Goal: Information Seeking & Learning: Learn about a topic

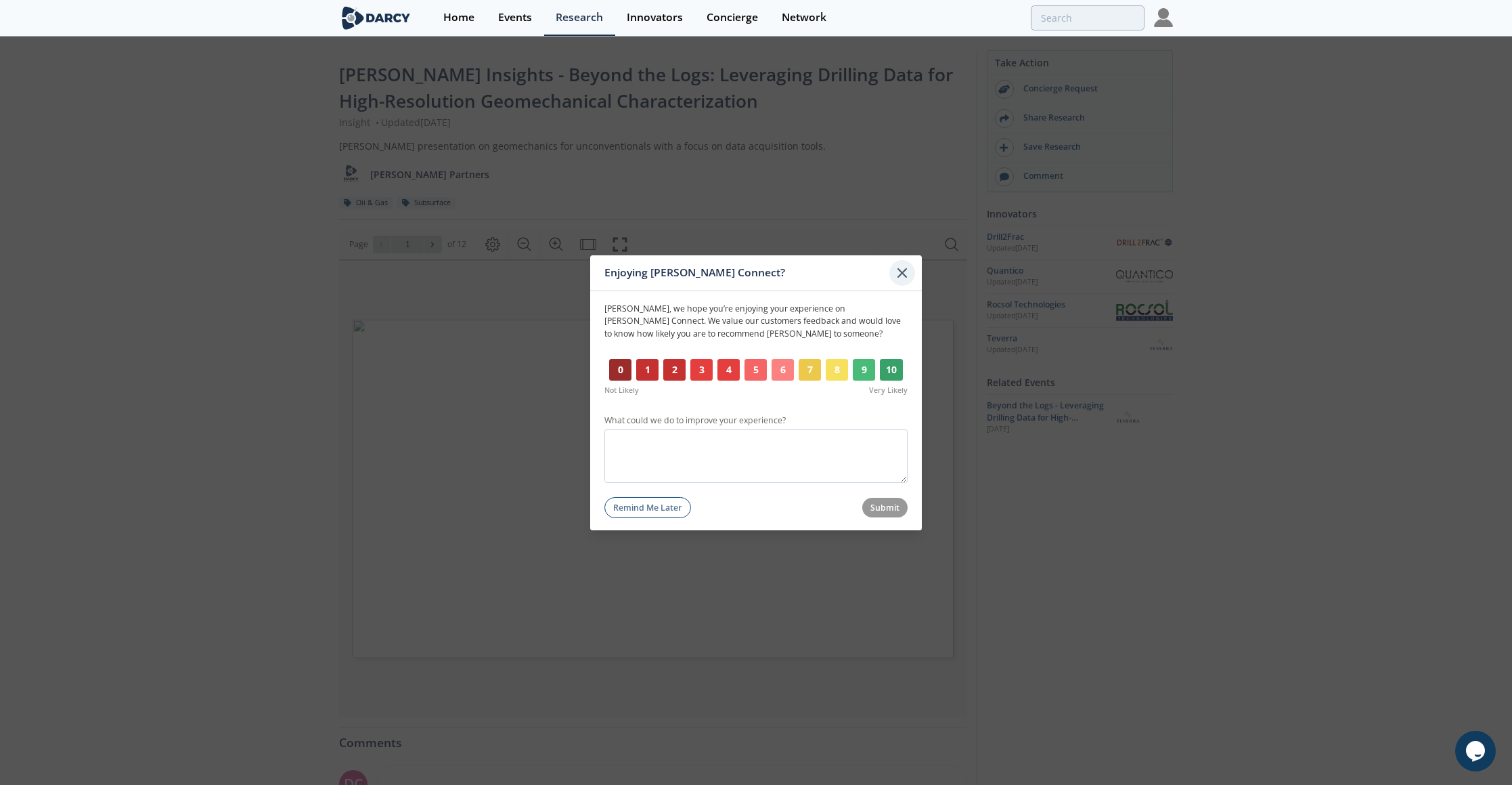
click at [901, 272] on icon at bounding box center [901, 271] width 8 height 8
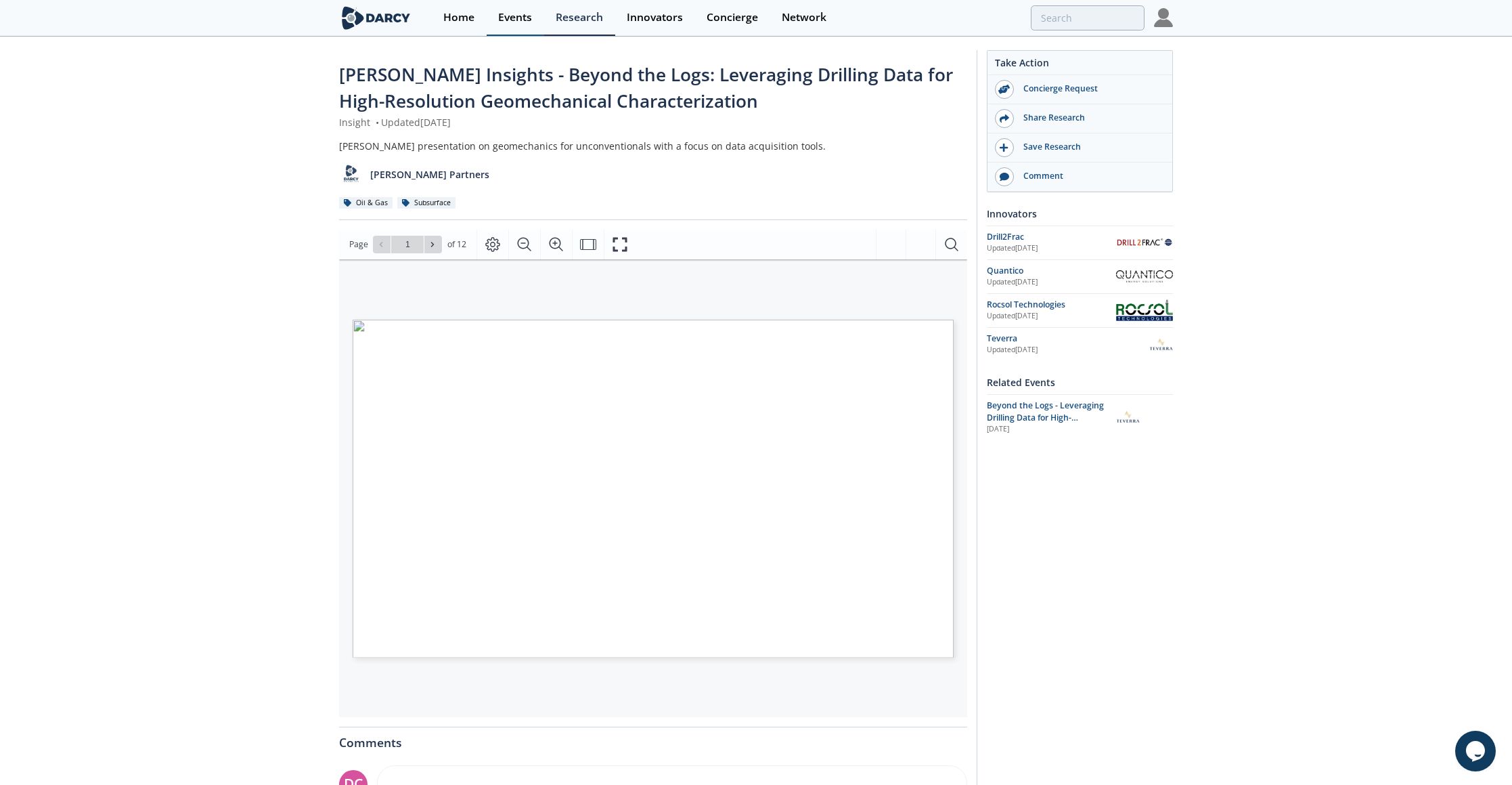
click at [514, 17] on div "Events" at bounding box center [515, 18] width 34 height 11
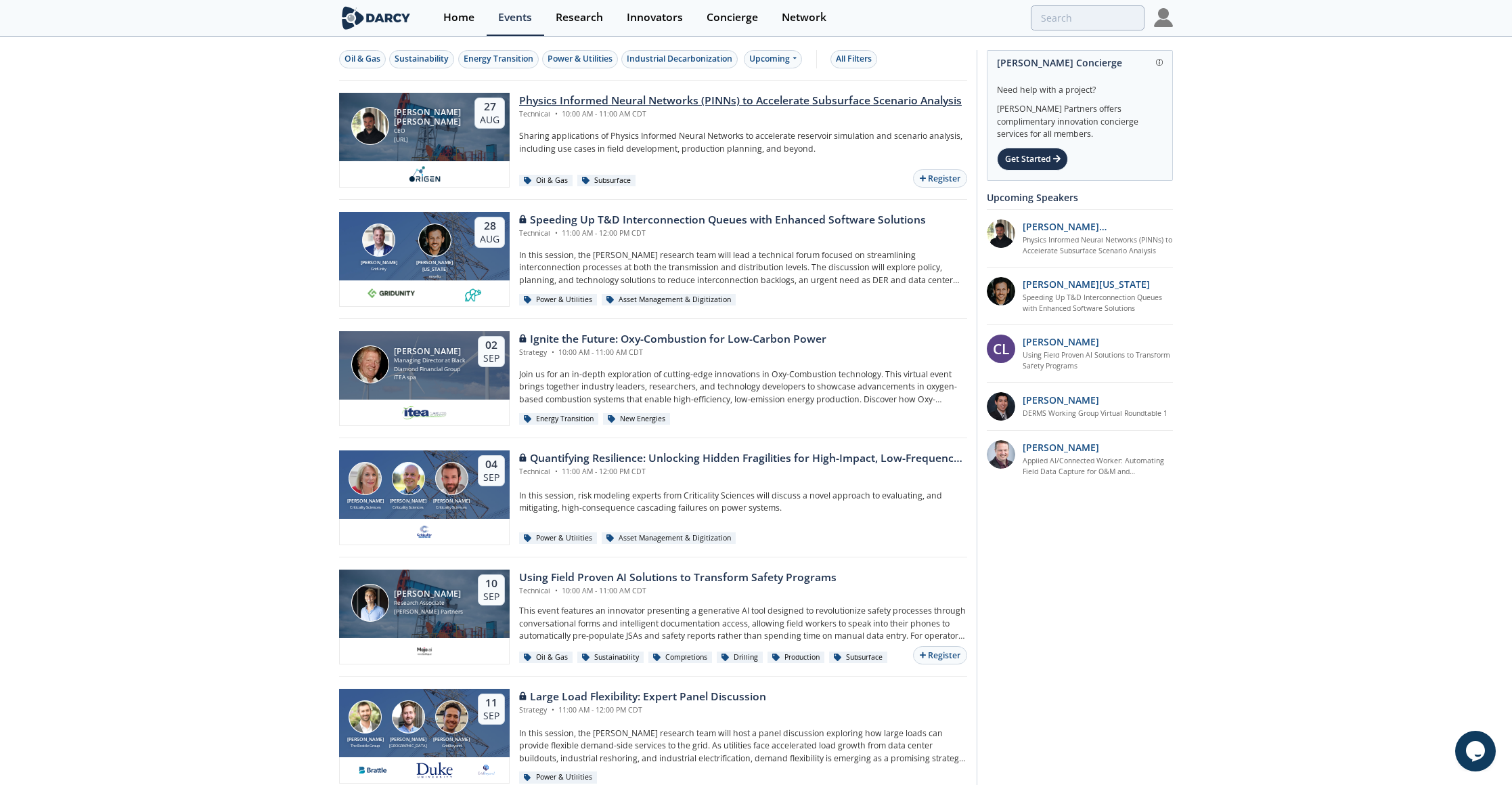
click at [716, 101] on div "Physics Informed Neural Networks (PINNs) to Accelerate Subsurface Scenario Anal…" at bounding box center [741, 101] width 443 height 16
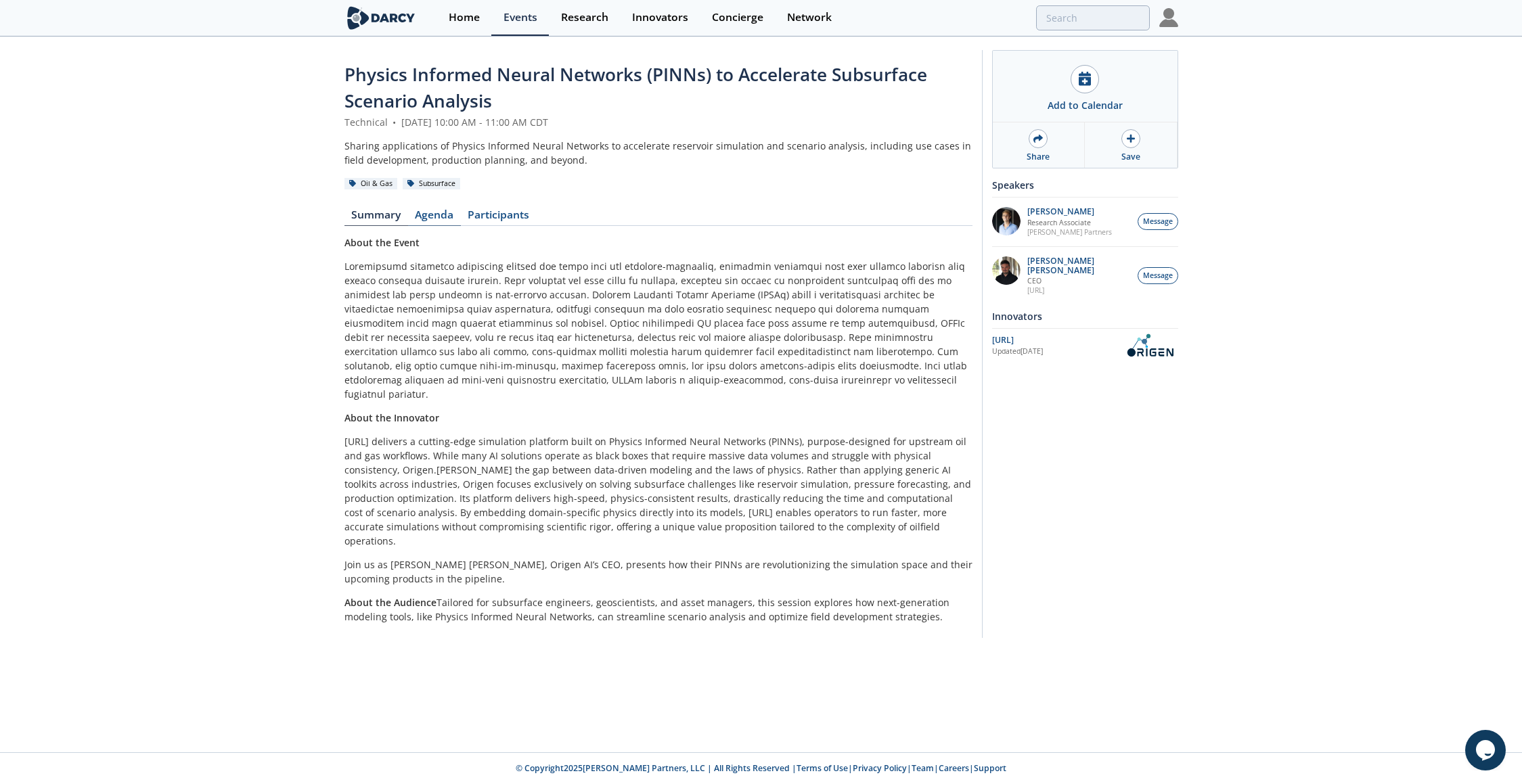
click at [432, 220] on link "Agenda" at bounding box center [434, 218] width 53 height 16
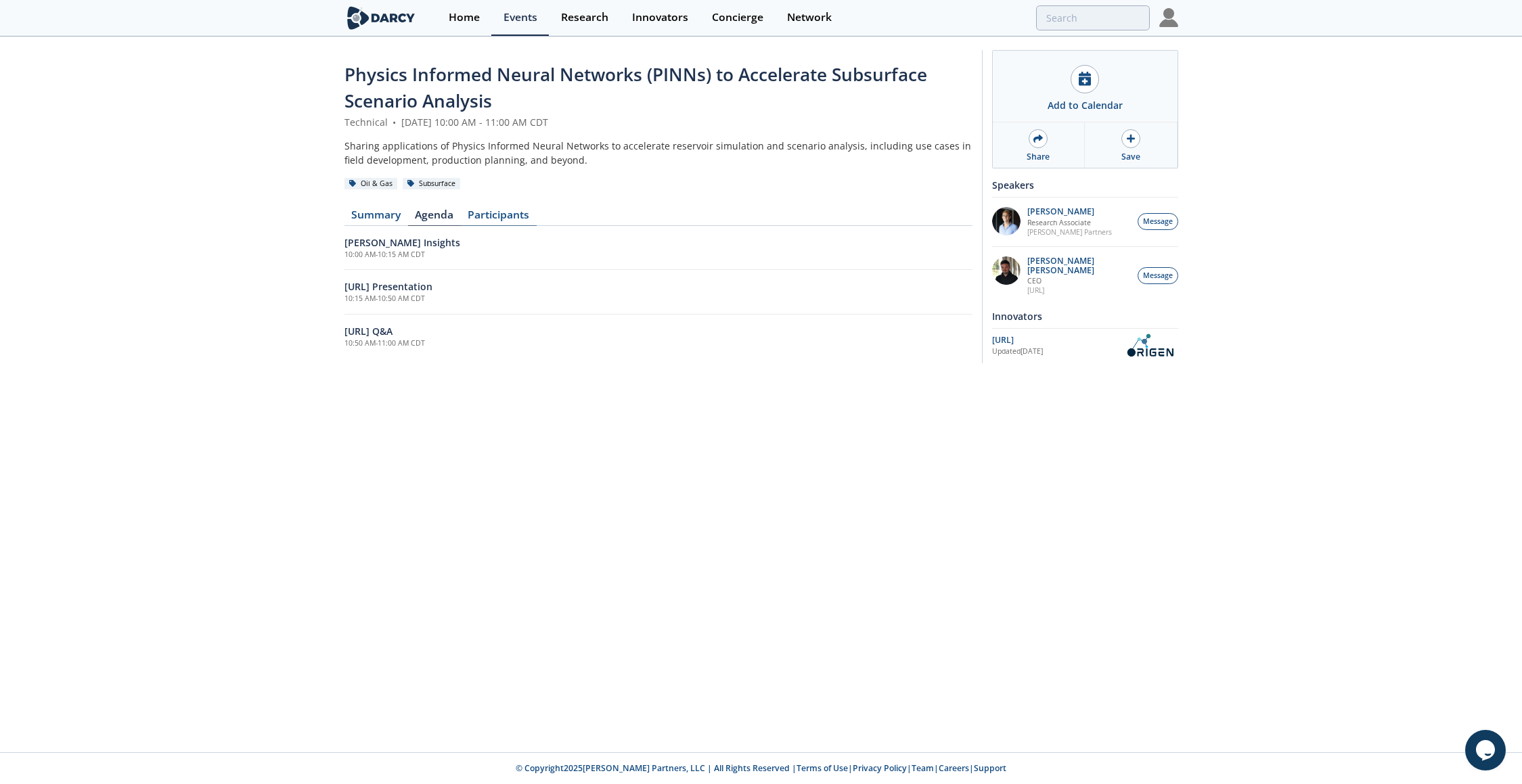
click at [494, 216] on link "Participants" at bounding box center [498, 218] width 76 height 16
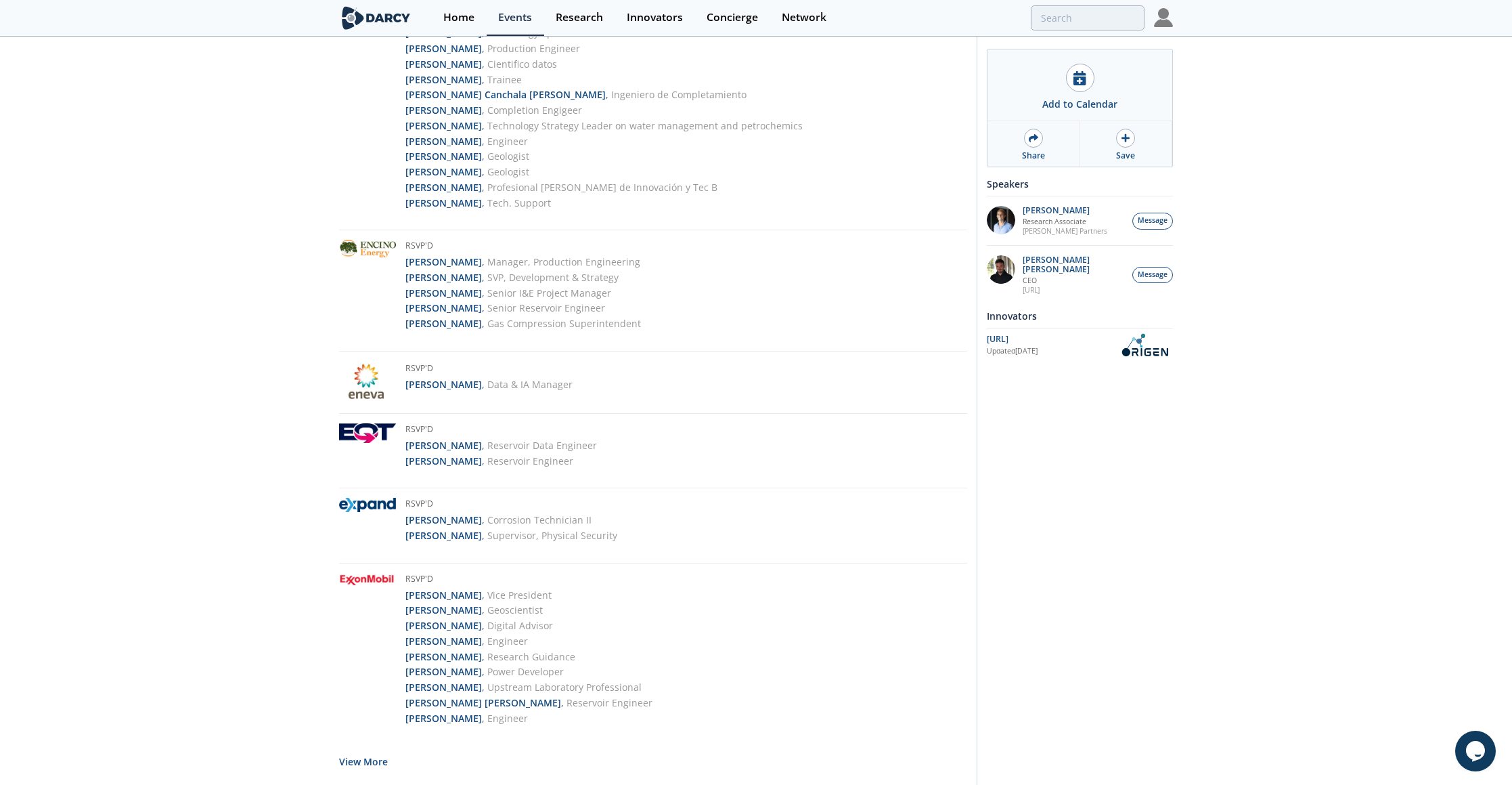
scroll to position [2565, 0]
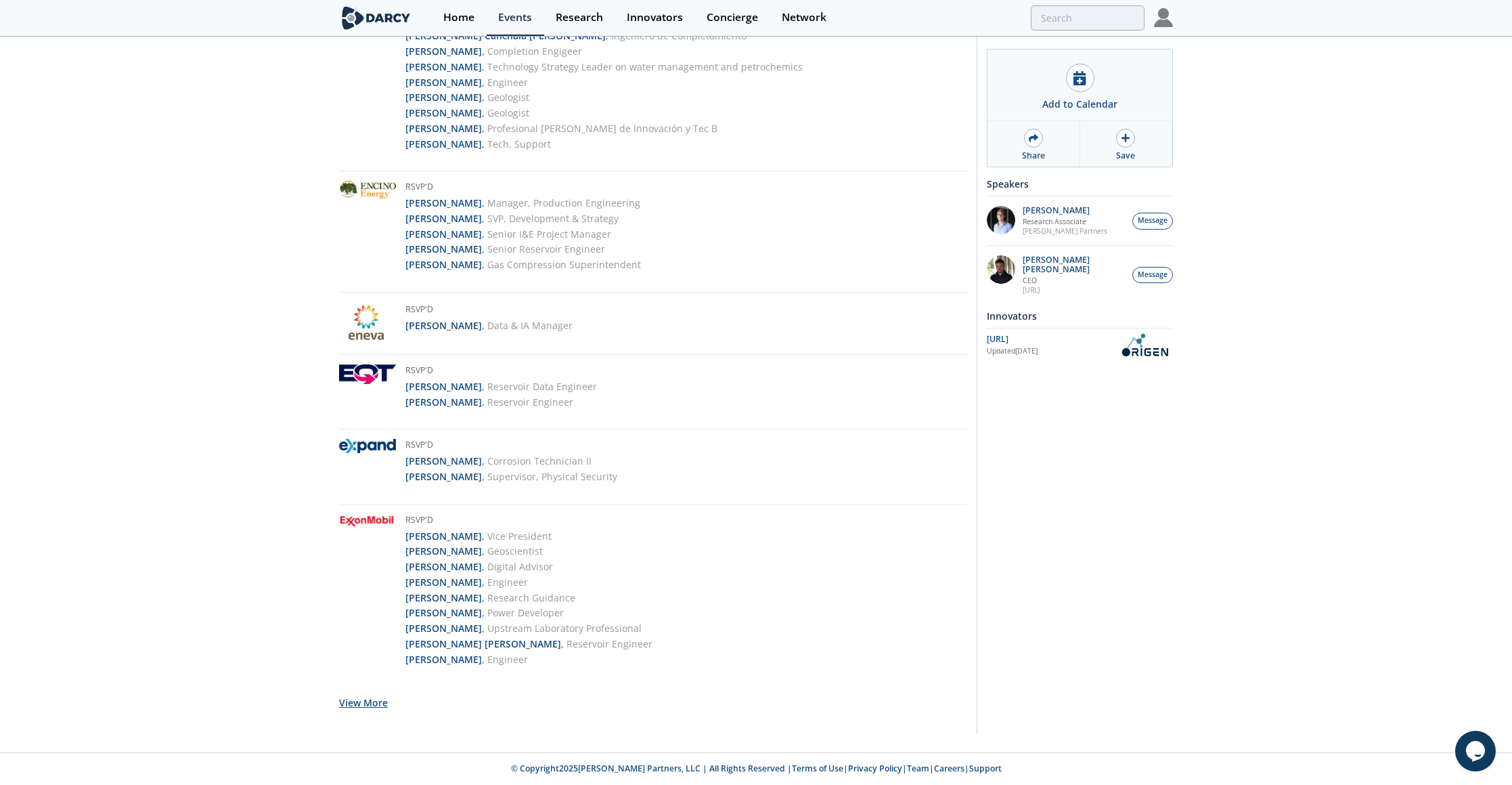
click at [360, 705] on button "View More" at bounding box center [363, 702] width 49 height 33
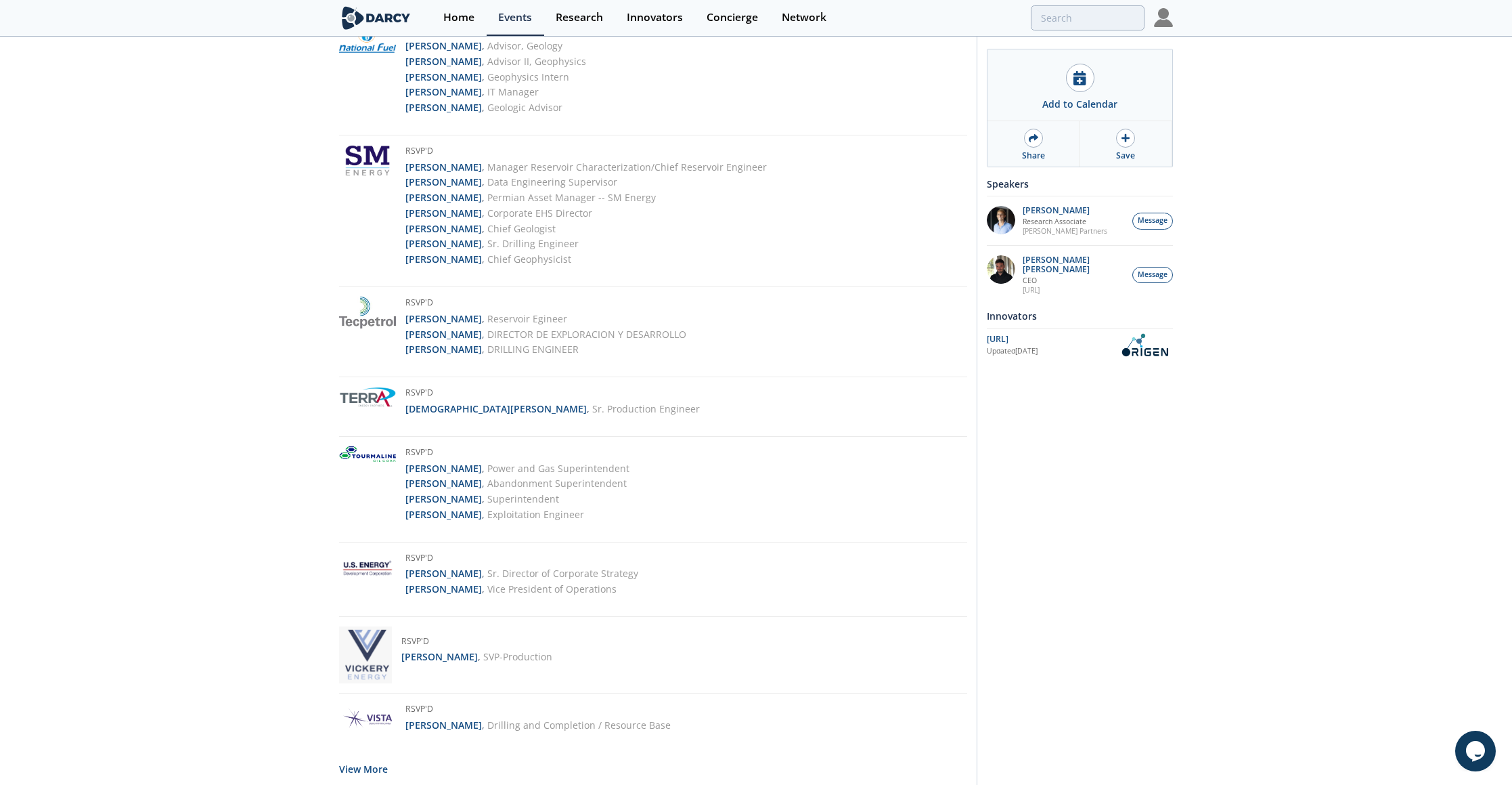
scroll to position [5332, 0]
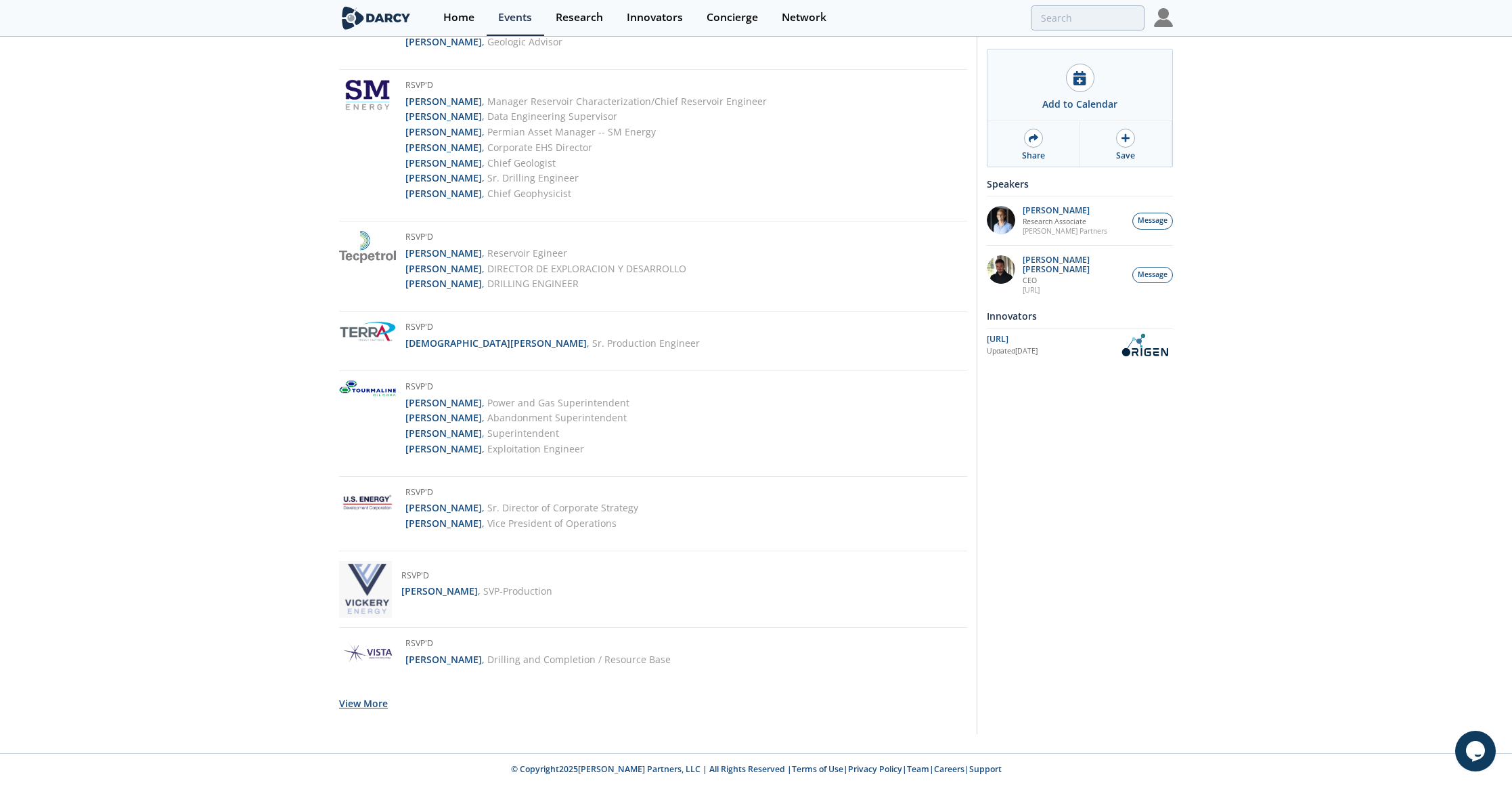
click at [348, 705] on button "View More" at bounding box center [363, 703] width 49 height 33
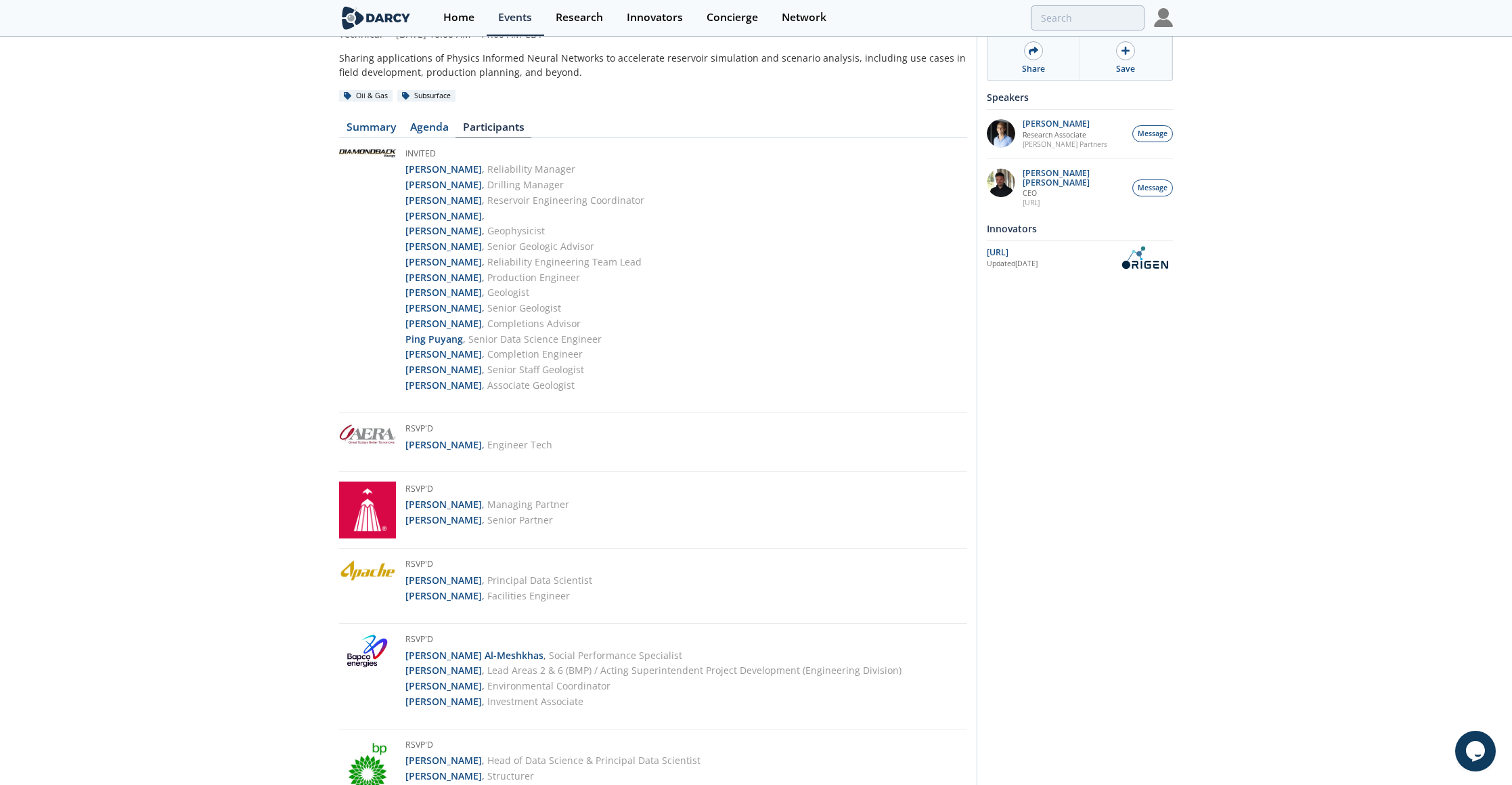
scroll to position [0, 0]
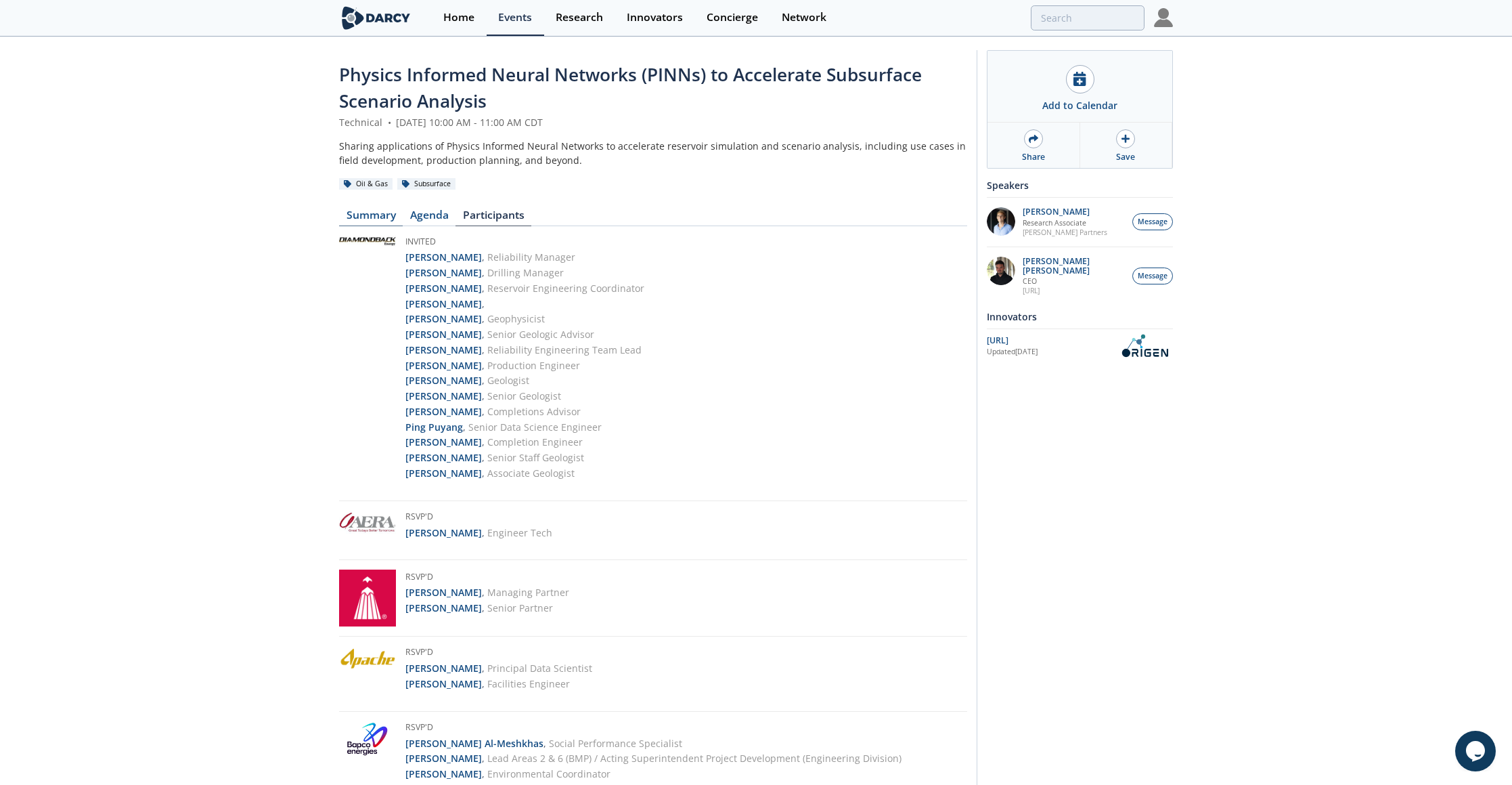
click at [366, 212] on link "Summary" at bounding box center [370, 218] width 63 height 16
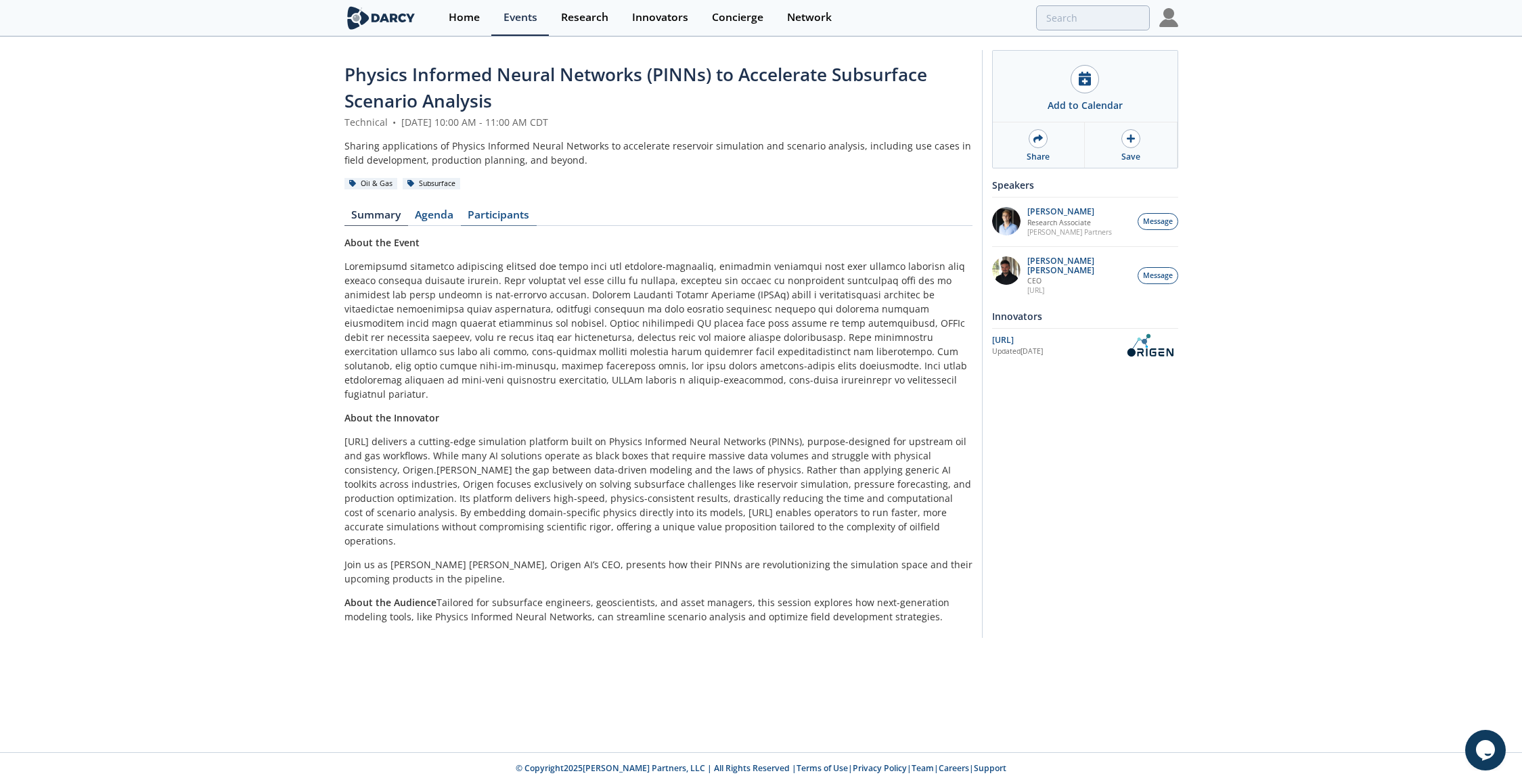
click at [501, 210] on link "Participants" at bounding box center [498, 218] width 76 height 16
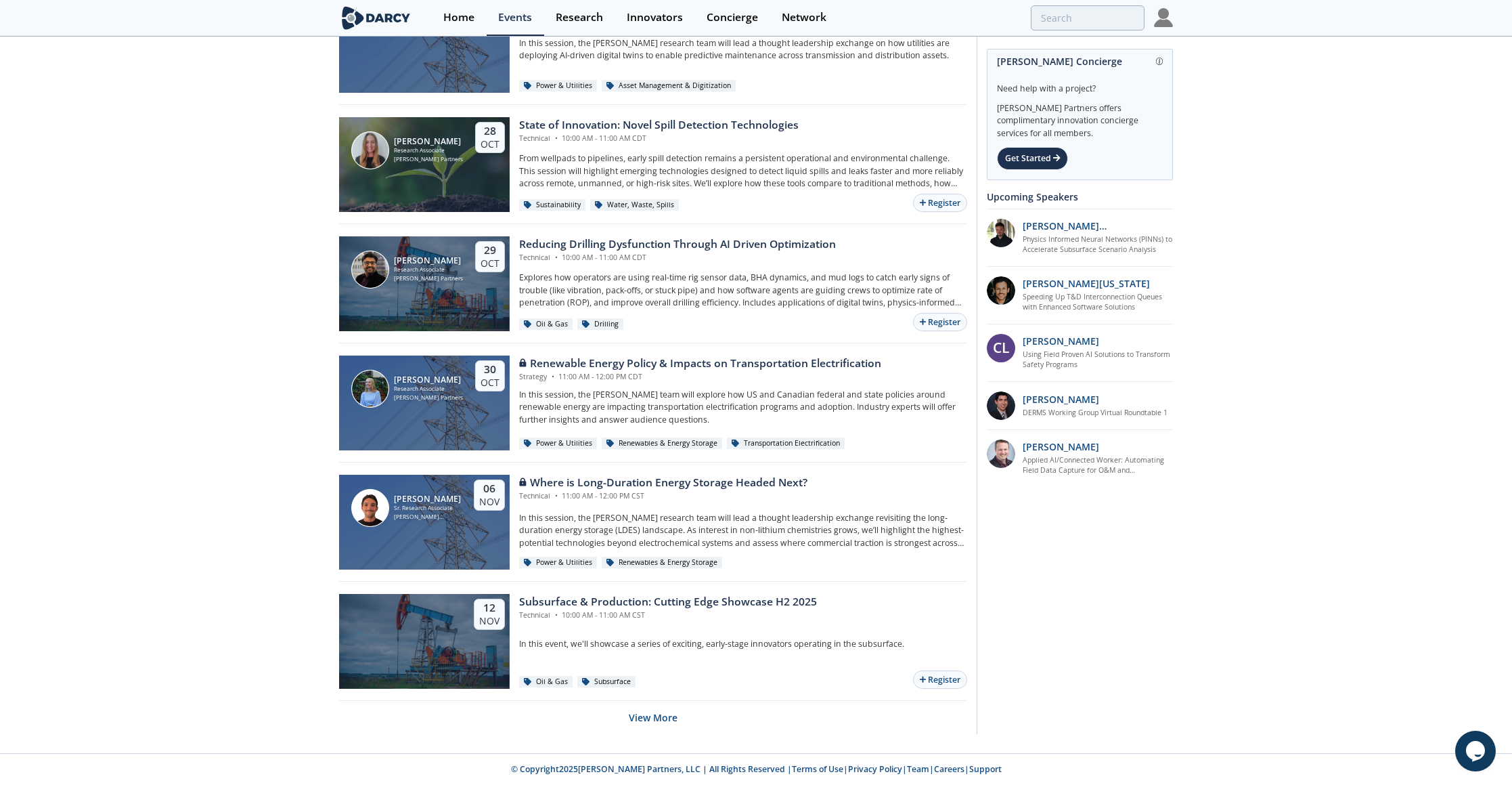
scroll to position [2360, 0]
click at [668, 245] on div "Reducing Drilling Dysfunction Through AI Driven Optimization" at bounding box center [677, 244] width 317 height 16
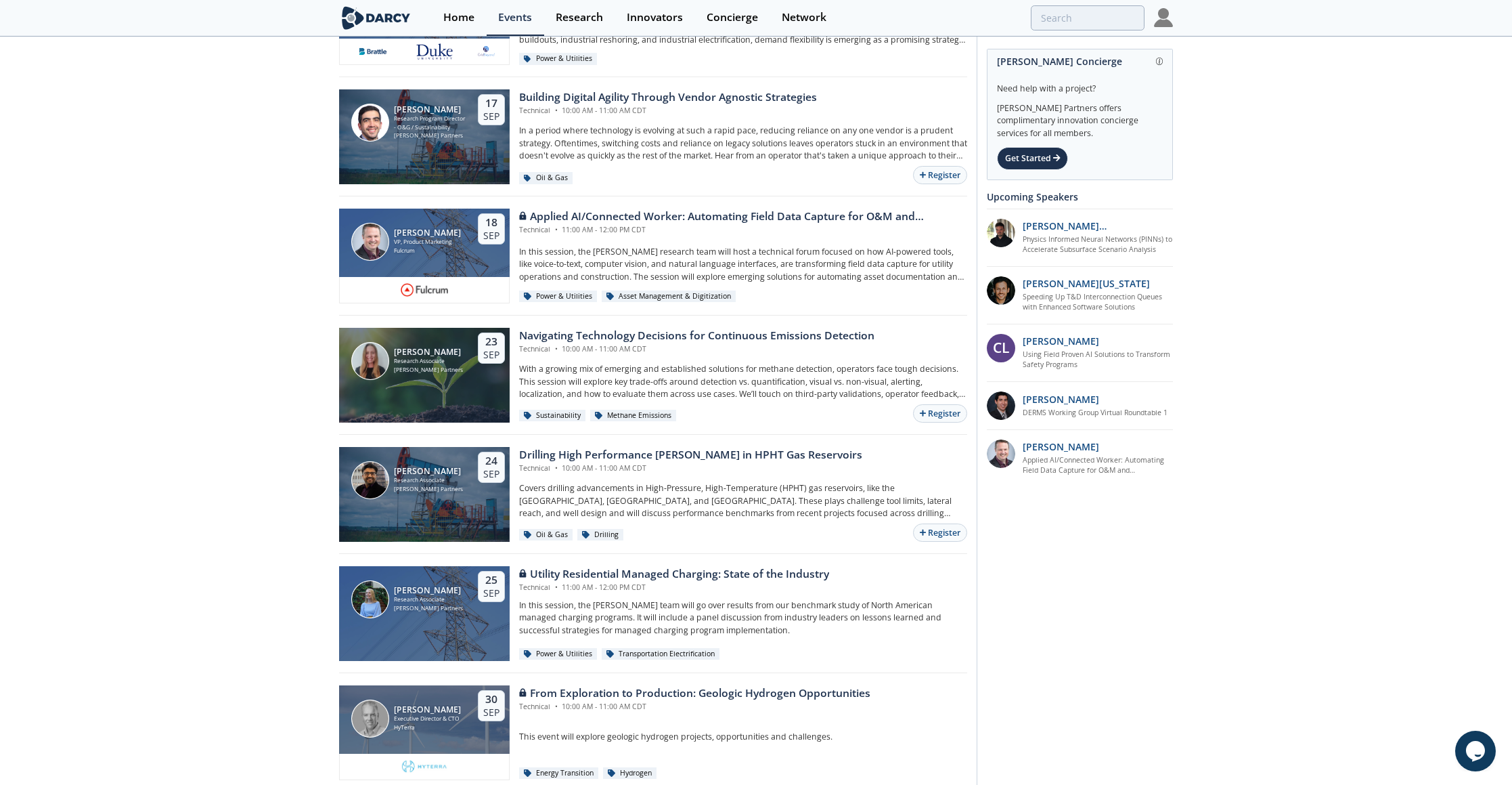
scroll to position [742, 0]
